Goal: Check status: Check status

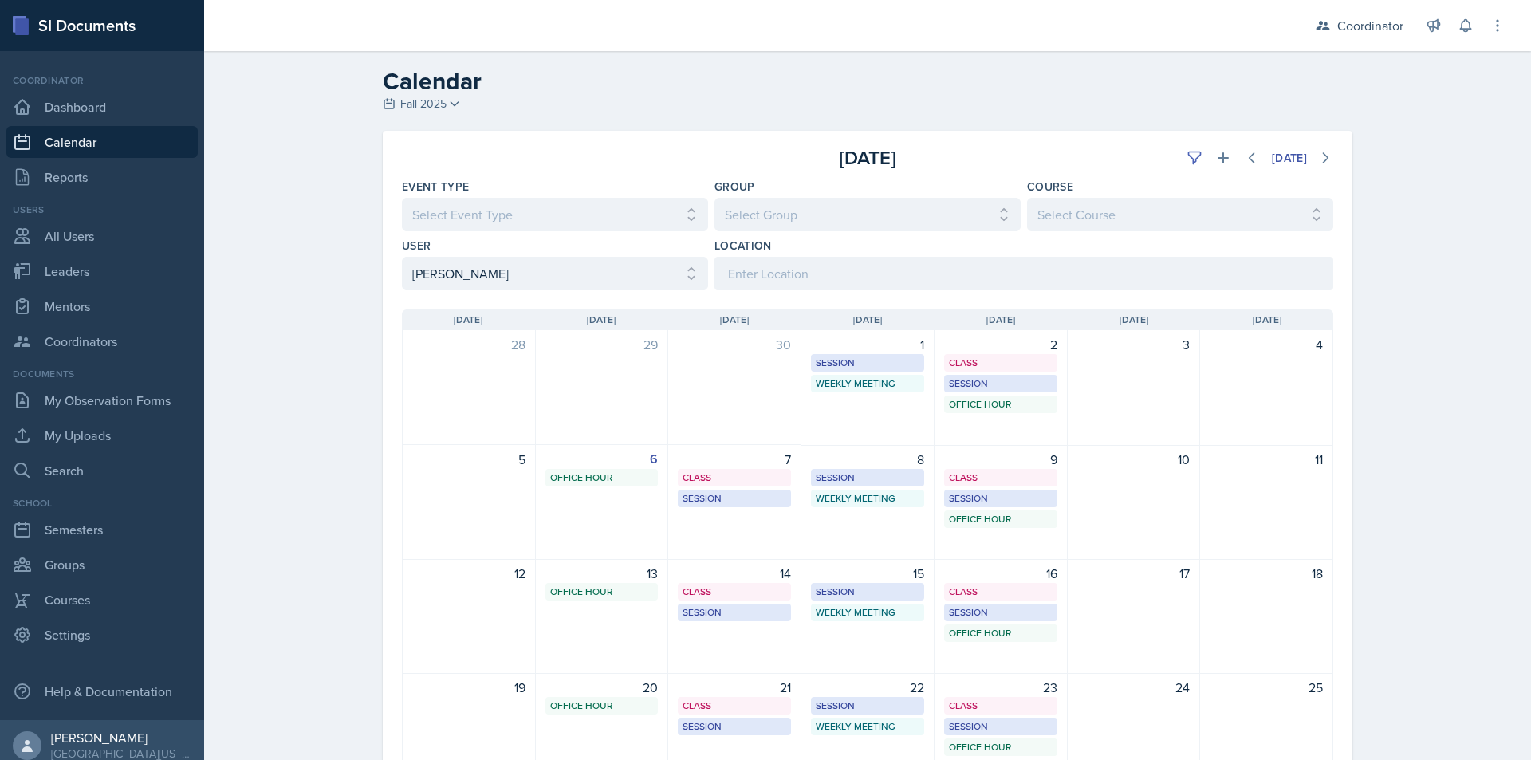
select select "9f350877-f3fb-4963-8610-b50c6b9ff4c9"
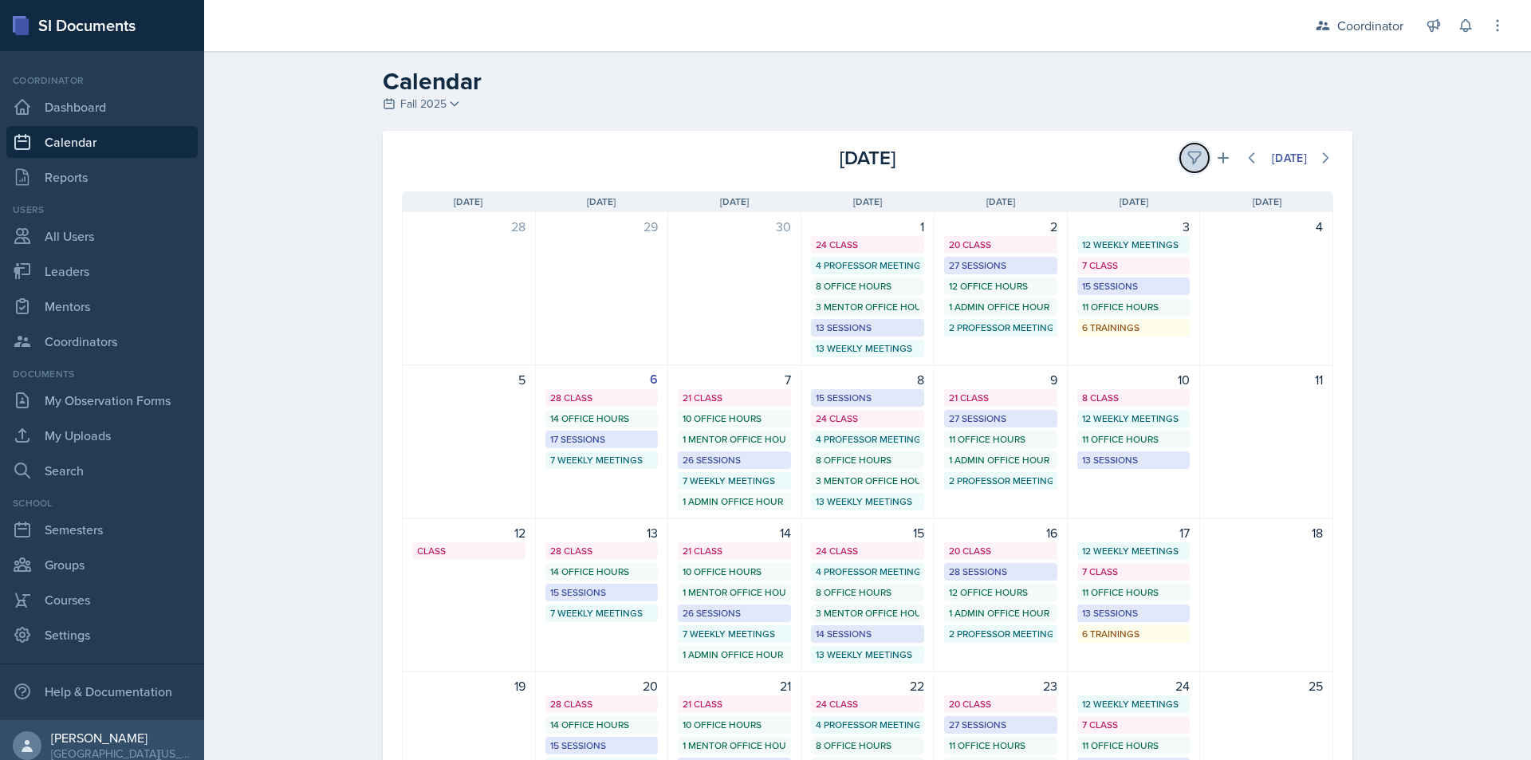
click at [1187, 161] on icon at bounding box center [1195, 158] width 16 height 16
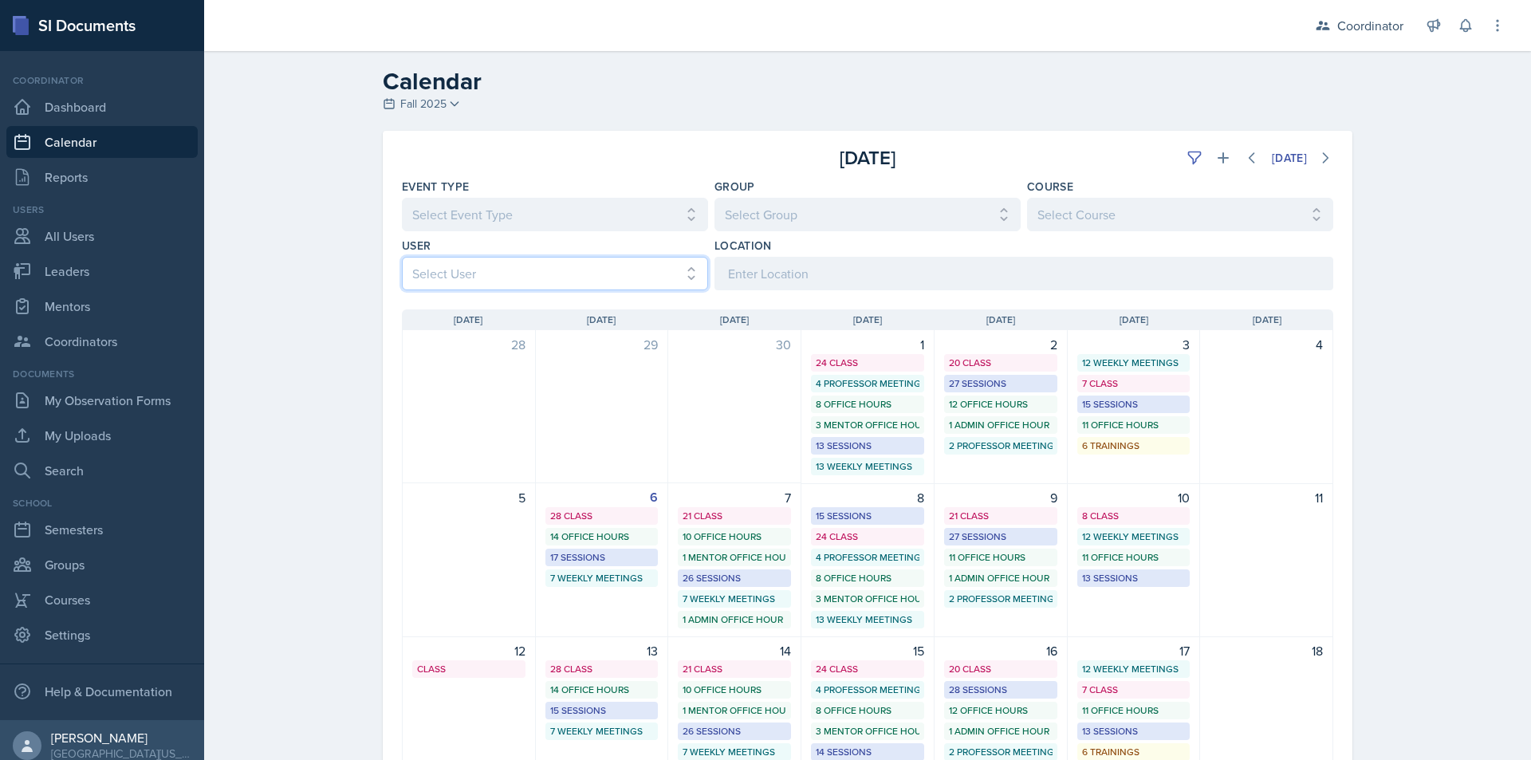
click at [534, 266] on select "Select User All [PERSON_NAME] [PERSON_NAME] [PERSON_NAME] [PERSON_NAME] [PERSON…" at bounding box center [555, 273] width 306 height 33
select select "6069f164-6866-4437-8498-aa346f5abfc6"
click at [402, 257] on select "Select User All [PERSON_NAME] [PERSON_NAME] [PERSON_NAME] [PERSON_NAME] [PERSON…" at bounding box center [555, 273] width 306 height 33
